Goal: Information Seeking & Learning: Find specific fact

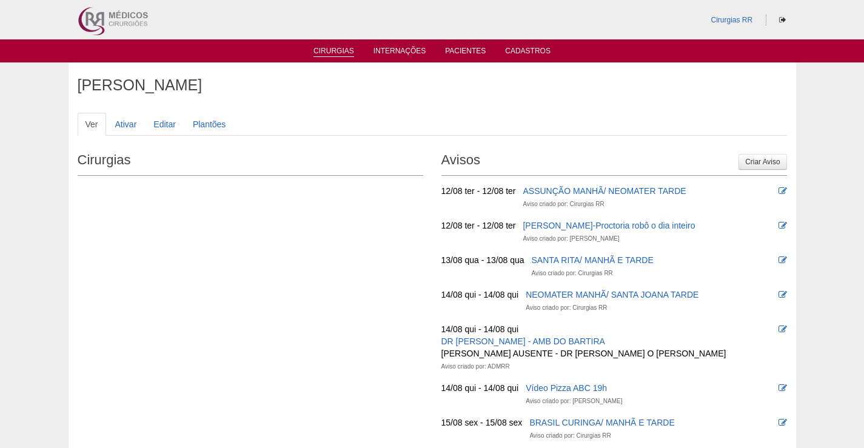
click at [329, 52] on link "Cirurgias" at bounding box center [333, 52] width 41 height 10
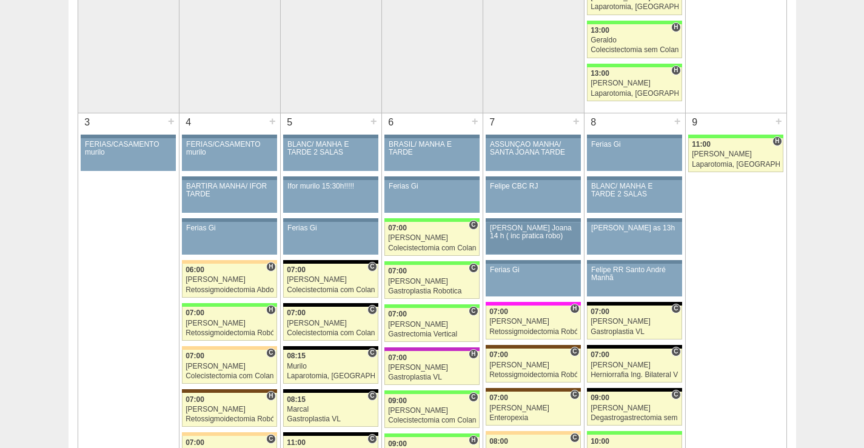
scroll to position [728, 0]
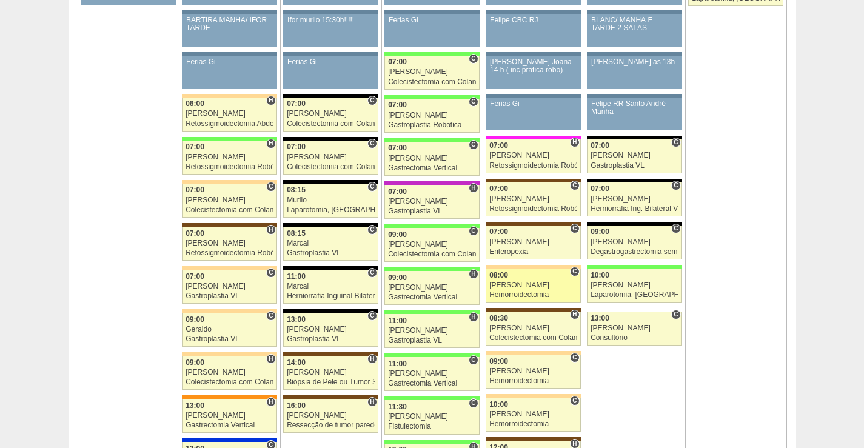
click at [532, 277] on div "08:00" at bounding box center [533, 276] width 88 height 8
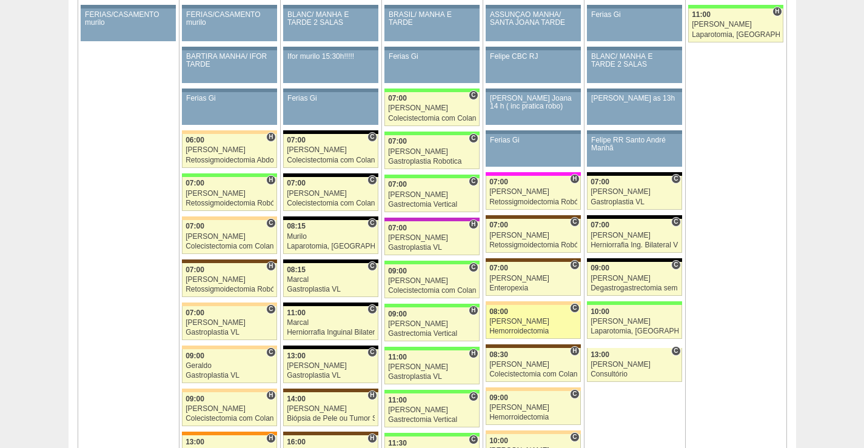
scroll to position [728, 0]
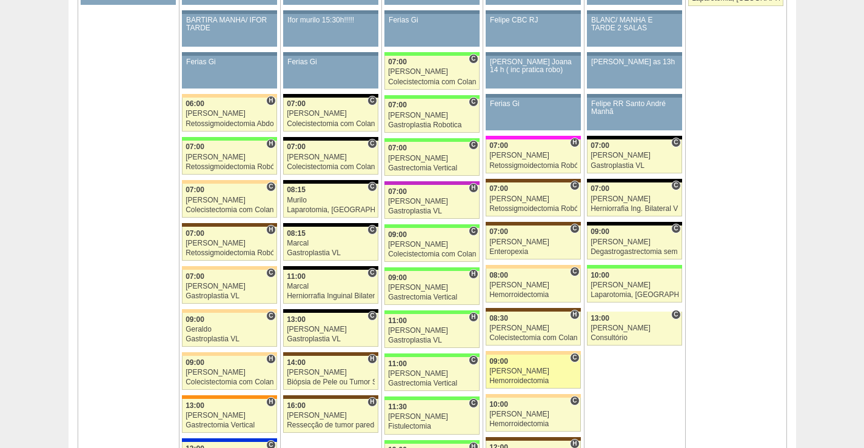
click at [536, 358] on div "09:00" at bounding box center [533, 362] width 88 height 8
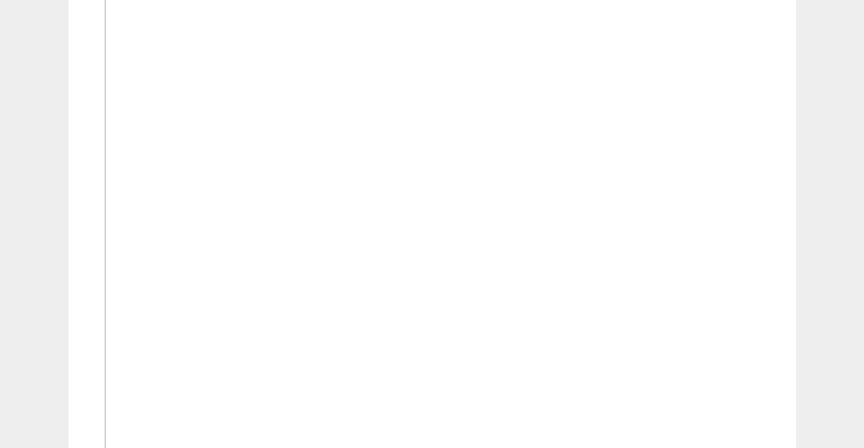
scroll to position [424, 0]
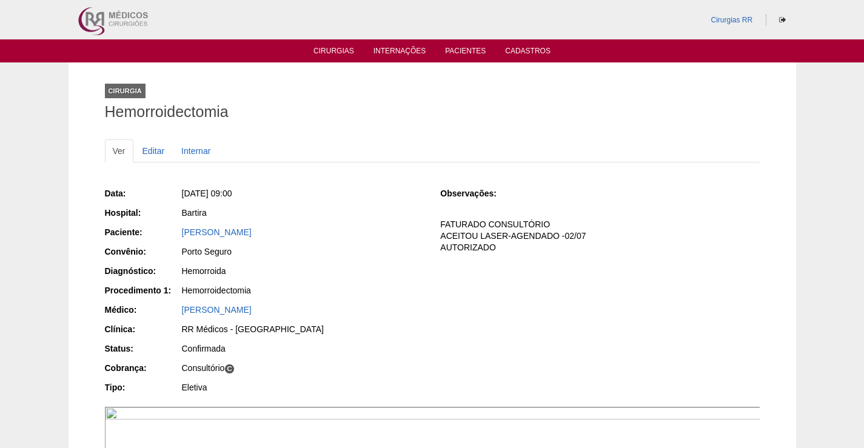
scroll to position [424, 0]
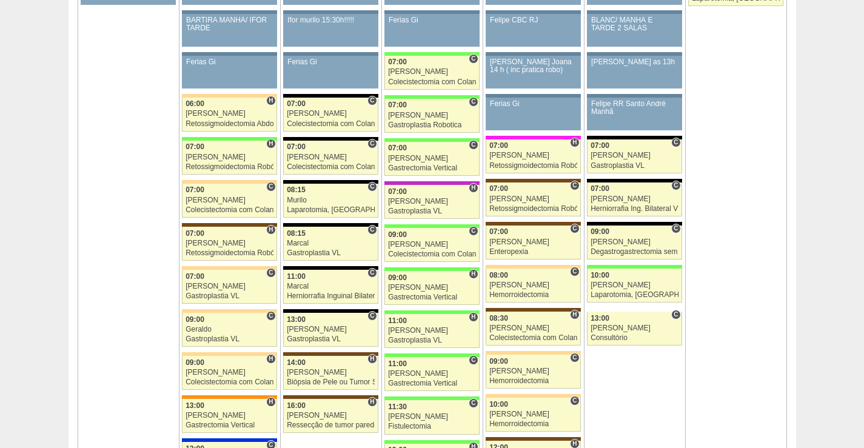
scroll to position [728, 0]
click at [532, 370] on div "[PERSON_NAME]" at bounding box center [533, 371] width 88 height 8
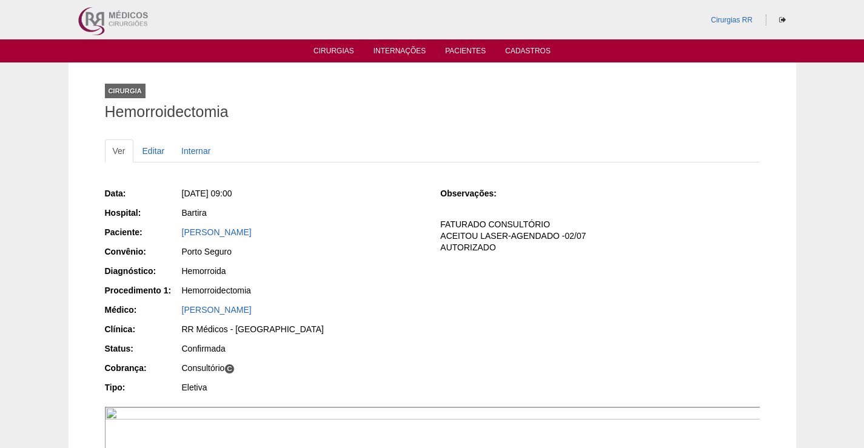
drag, startPoint x: 340, startPoint y: 233, endPoint x: 167, endPoint y: 236, distance: 173.4
click at [167, 236] on div "Paciente: [PERSON_NAME]" at bounding box center [264, 233] width 319 height 15
copy div "Paciente: [PERSON_NAME]"
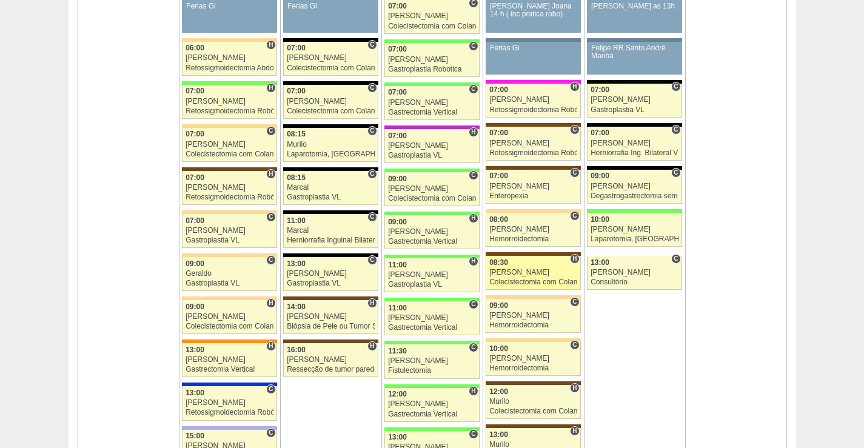
scroll to position [788, 0]
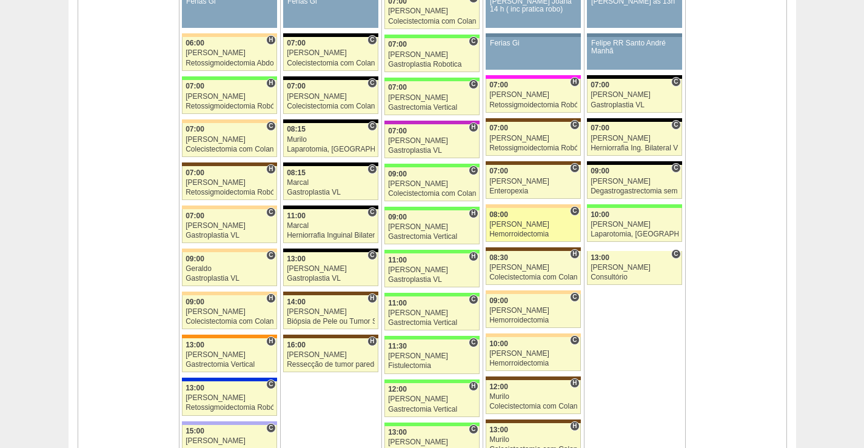
click at [541, 223] on div "[PERSON_NAME]" at bounding box center [533, 225] width 88 height 8
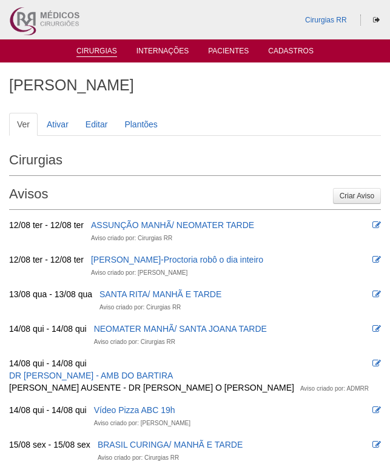
click at [94, 54] on link "Cirurgias" at bounding box center [96, 52] width 41 height 10
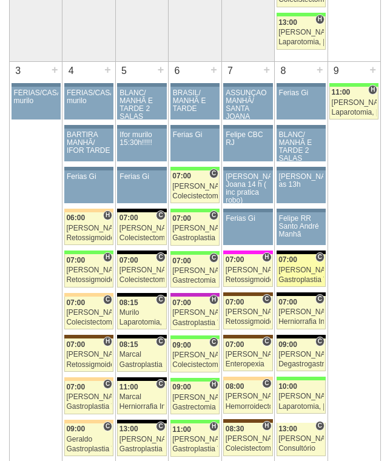
scroll to position [667, 0]
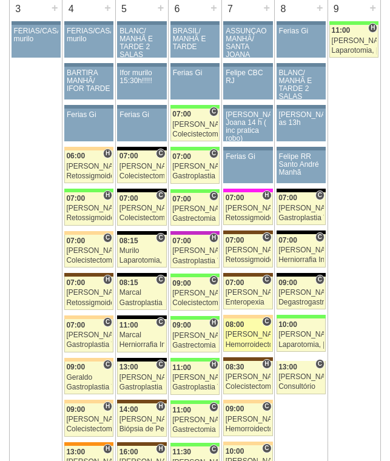
click at [244, 324] on span "08:00" at bounding box center [235, 324] width 19 height 8
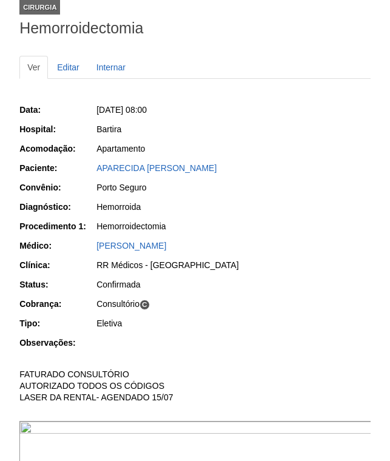
scroll to position [61, 0]
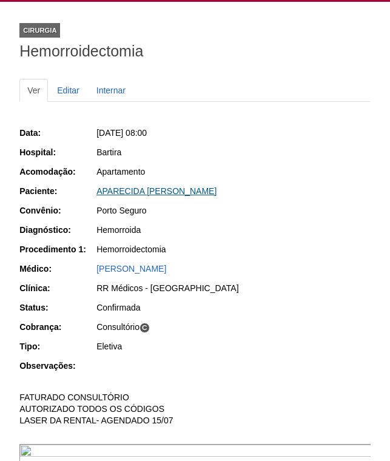
click at [167, 190] on link "APARECIDA [PERSON_NAME]" at bounding box center [156, 191] width 120 height 10
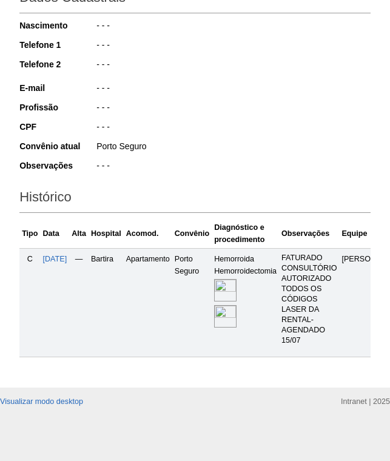
scroll to position [204, 0]
click at [236, 279] on img at bounding box center [225, 290] width 22 height 22
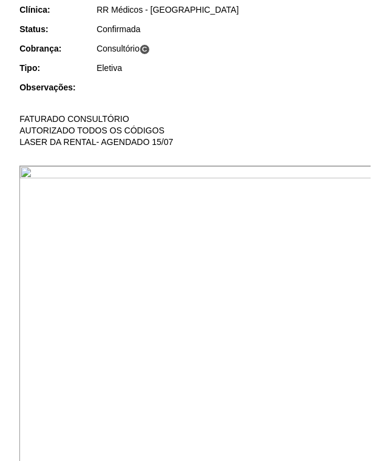
scroll to position [424, 0]
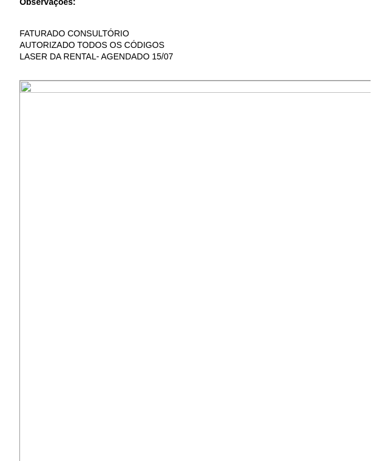
click at [284, 226] on img at bounding box center [195, 461] width 352 height 762
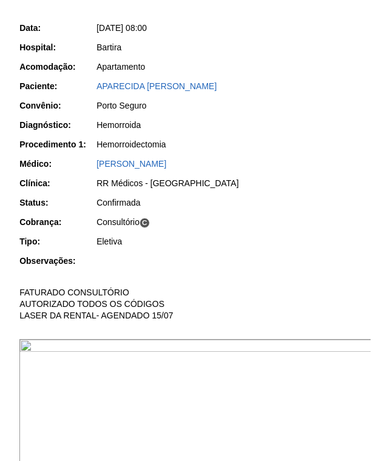
scroll to position [59, 0]
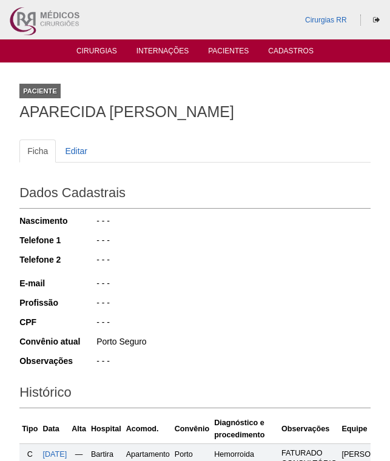
scroll to position [204, 0]
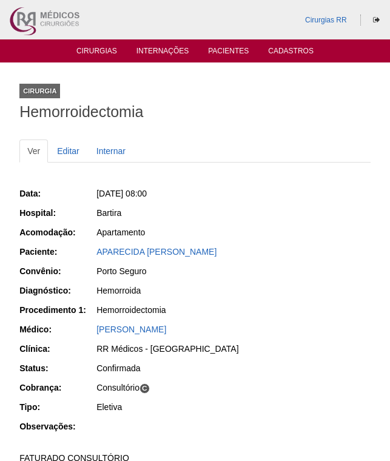
scroll to position [61, 0]
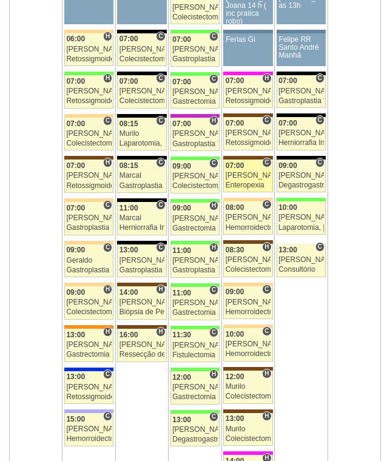
scroll to position [785, 0]
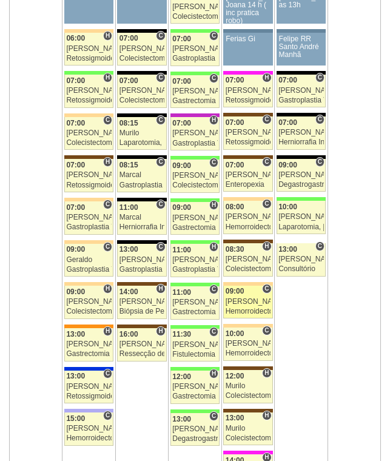
click at [250, 298] on div "[PERSON_NAME]" at bounding box center [248, 302] width 45 height 8
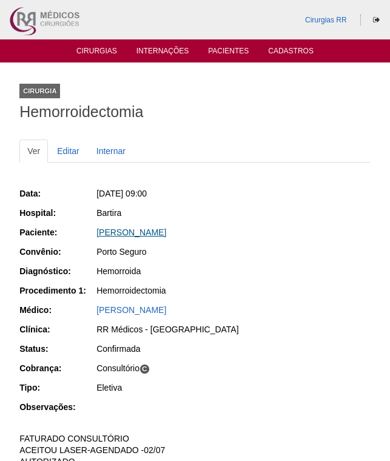
click at [166, 230] on link "NADIR SEGURA ORTIZ NOVELLO" at bounding box center [131, 232] width 70 height 10
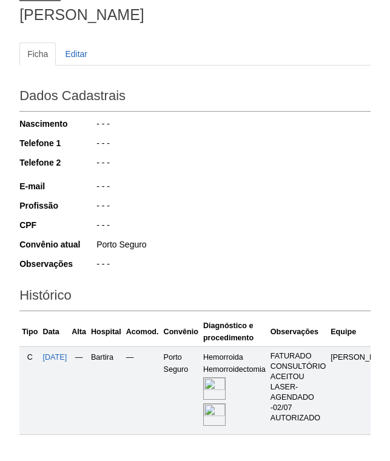
scroll to position [184, 0]
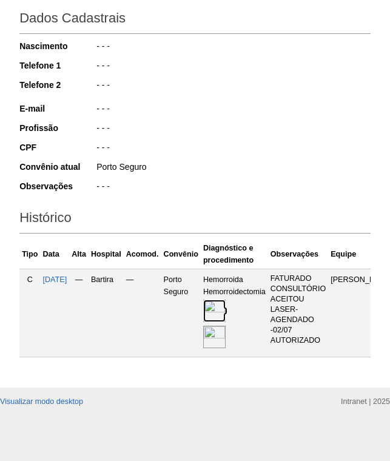
drag, startPoint x: 227, startPoint y: 299, endPoint x: 332, endPoint y: 293, distance: 105.0
click at [226, 300] on img at bounding box center [214, 311] width 22 height 22
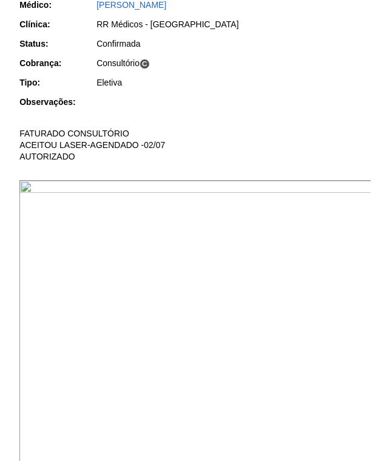
scroll to position [364, 0]
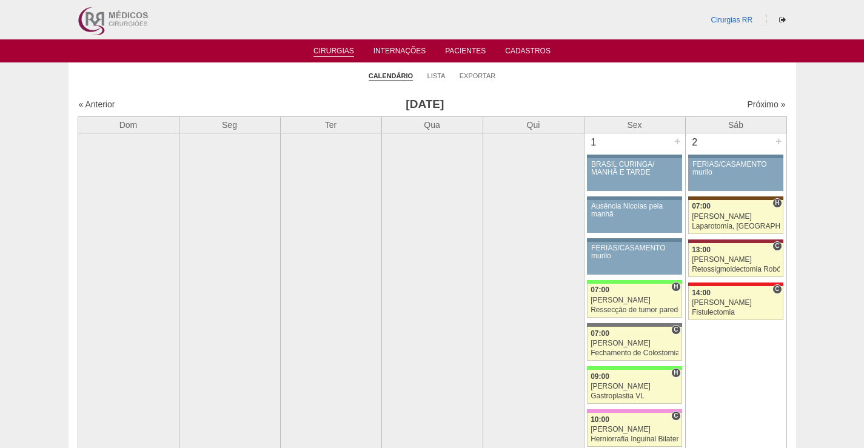
scroll to position [788, 0]
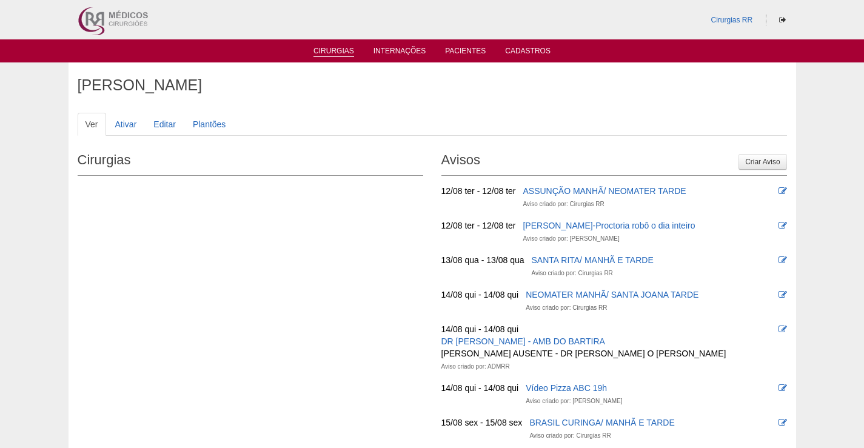
click at [335, 47] on link "Cirurgias" at bounding box center [333, 52] width 41 height 10
click at [325, 48] on link "Cirurgias" at bounding box center [333, 52] width 41 height 10
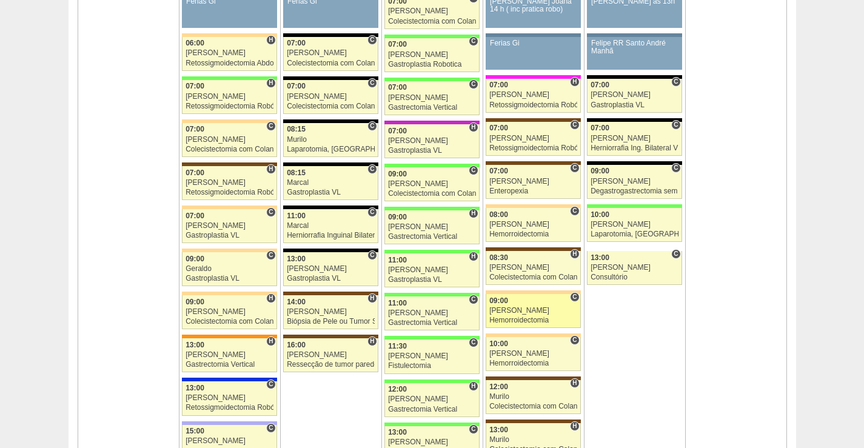
scroll to position [849, 0]
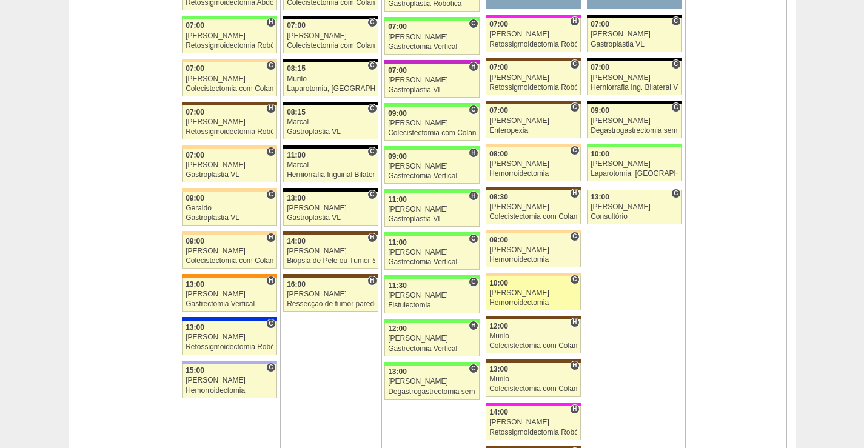
click at [537, 280] on div "10:00" at bounding box center [533, 284] width 88 height 8
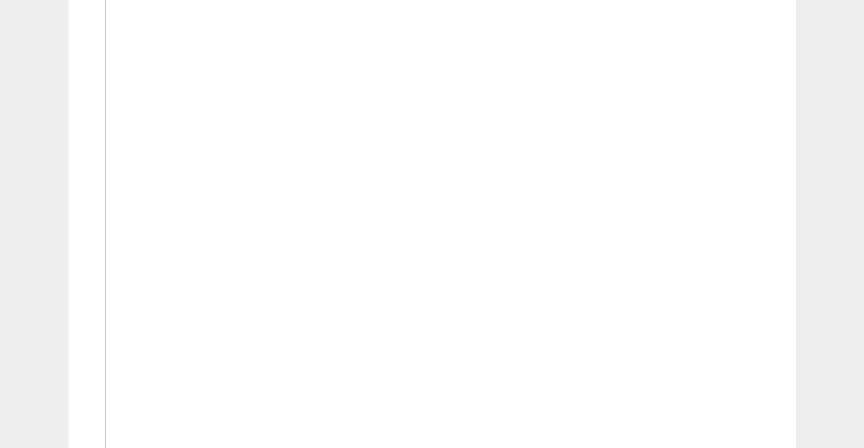
scroll to position [546, 0]
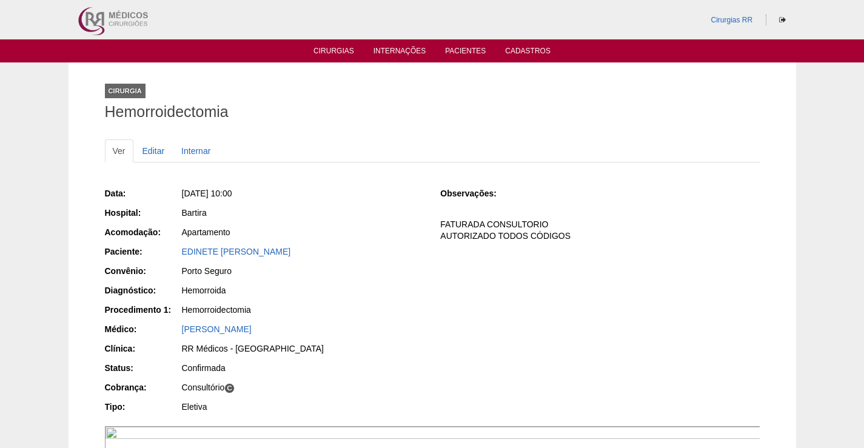
scroll to position [546, 0]
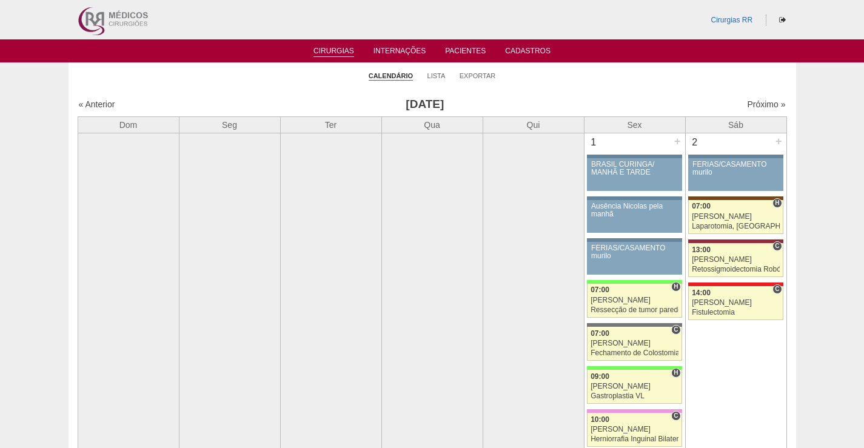
scroll to position [849, 0]
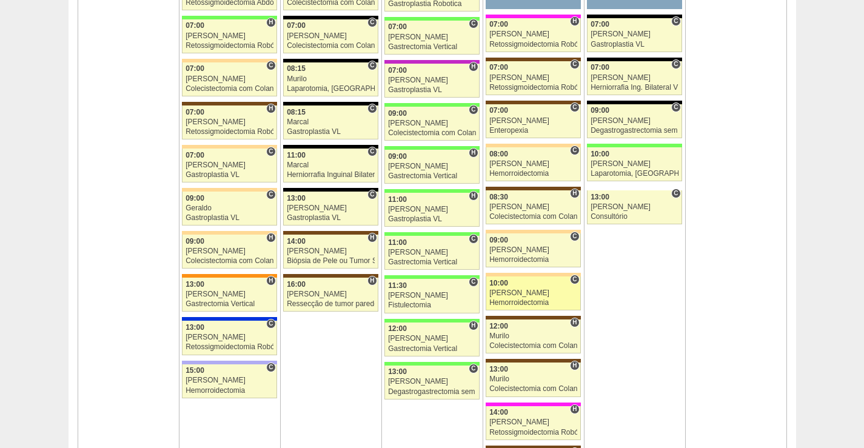
click at [546, 288] on link "87445 Juliana C 10:00 Juliana Hemorroidectomia Hospital Bartira RR Médicos - Sã…" at bounding box center [533, 294] width 95 height 34
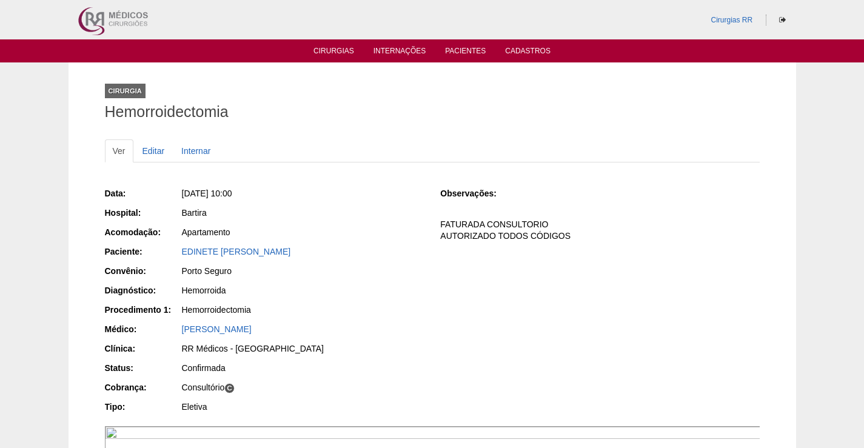
drag, startPoint x: 335, startPoint y: 252, endPoint x: 174, endPoint y: 252, distance: 160.7
click at [174, 252] on div "Paciente: EDINETE BATISTA DE LUCENA" at bounding box center [264, 253] width 319 height 15
copy div "Paciente: EDINETE BATISTA DE LUCENA"
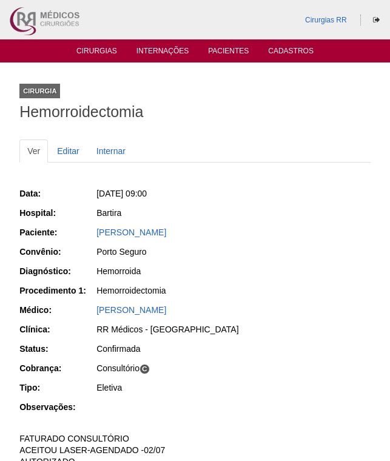
scroll to position [363, 0]
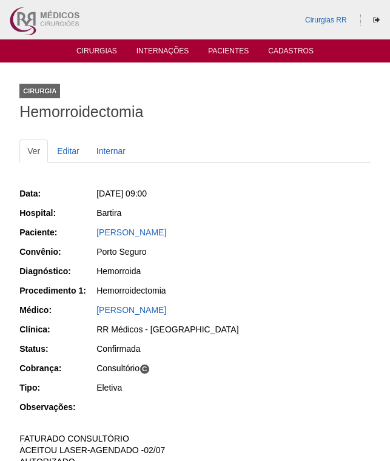
scroll to position [361, 0]
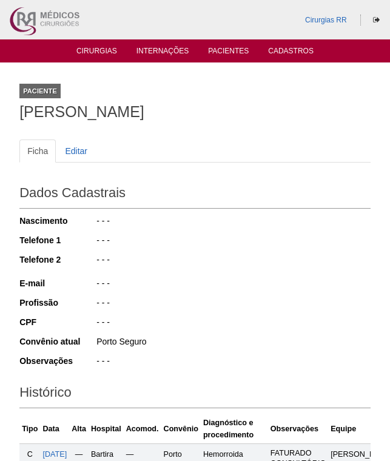
scroll to position [184, 0]
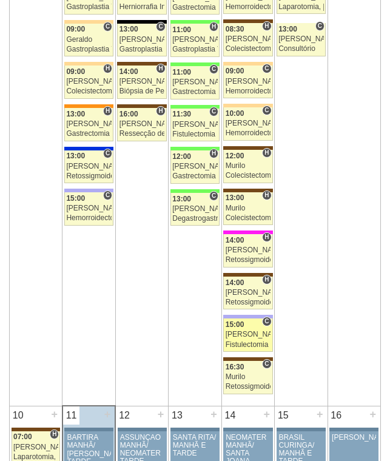
scroll to position [1027, 0]
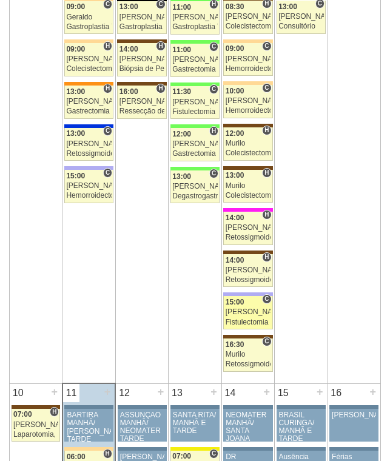
click at [247, 313] on div "[PERSON_NAME]" at bounding box center [248, 312] width 45 height 8
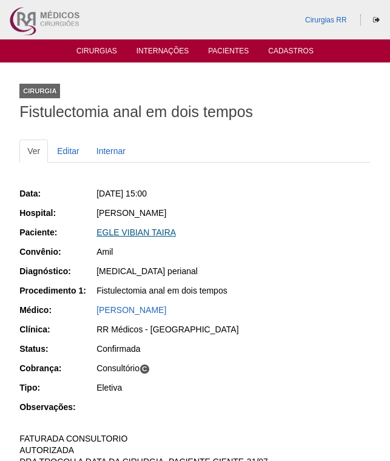
click at [150, 235] on link "EGLE VIBIAN TAIRA" at bounding box center [135, 232] width 79 height 10
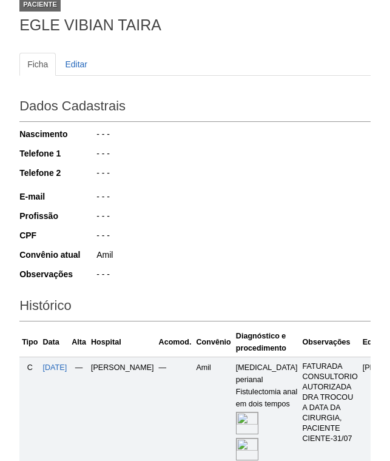
scroll to position [182, 0]
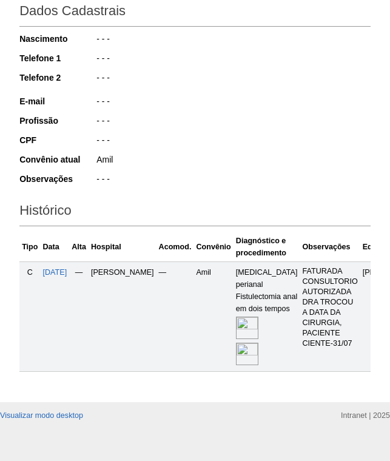
click at [236, 336] on img at bounding box center [247, 328] width 22 height 22
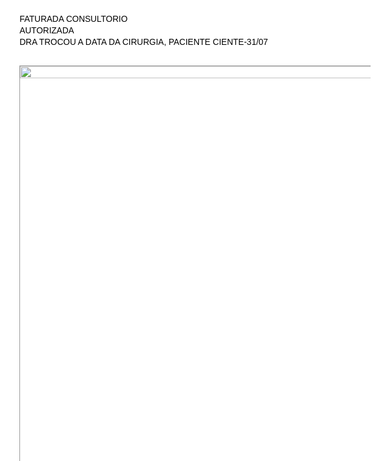
scroll to position [424, 0]
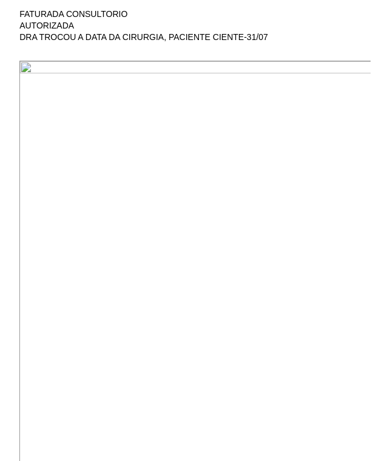
click at [274, 263] on img at bounding box center [195, 442] width 352 height 762
